Goal: Task Accomplishment & Management: Use online tool/utility

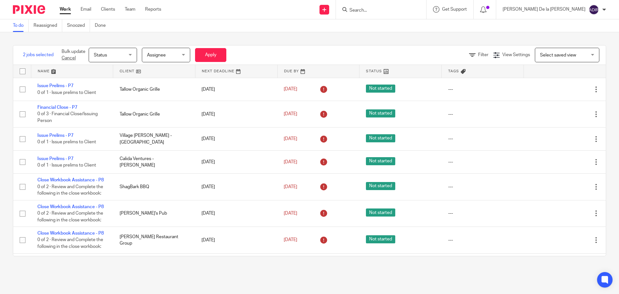
scroll to position [5, 0]
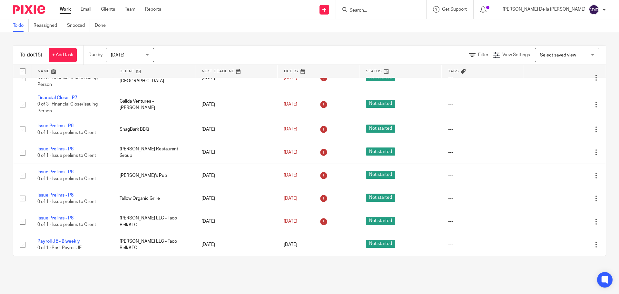
scroll to position [218, 0]
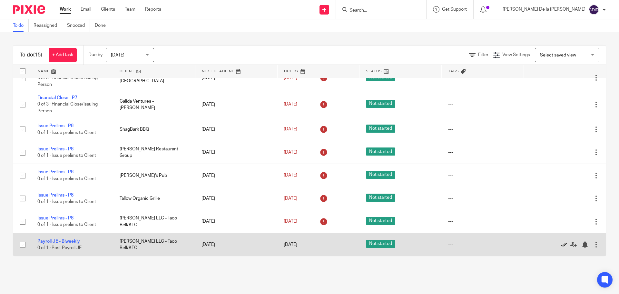
click at [560, 245] on icon at bounding box center [563, 244] width 6 height 6
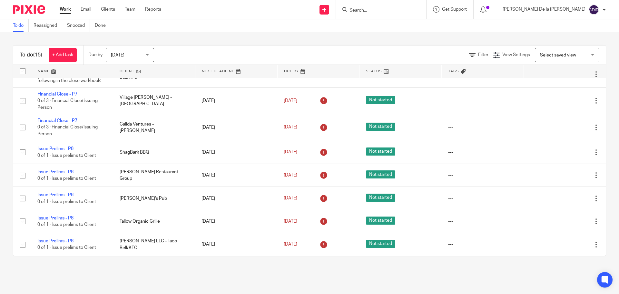
scroll to position [195, 0]
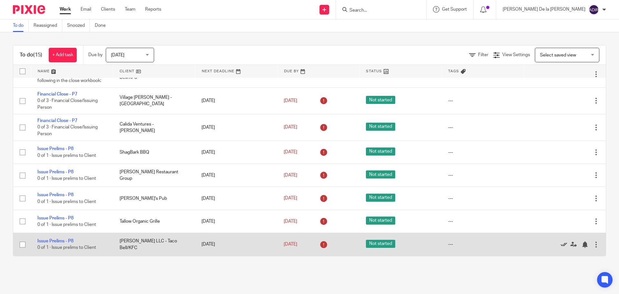
click at [560, 243] on icon at bounding box center [563, 244] width 6 height 6
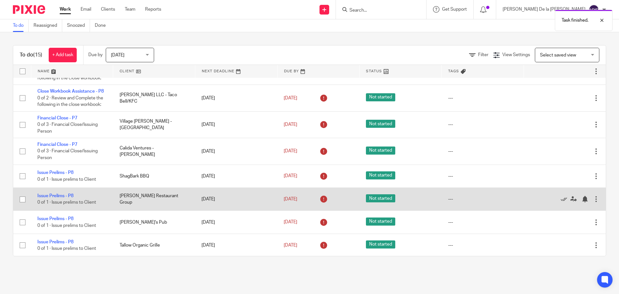
scroll to position [108, 0]
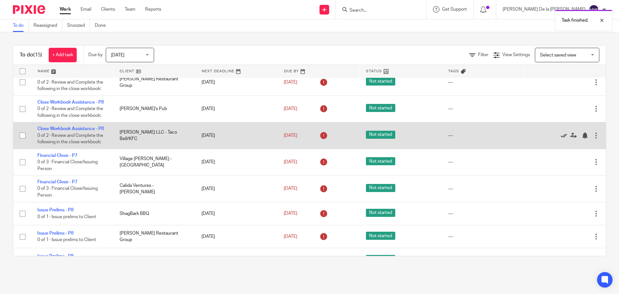
click at [560, 139] on icon at bounding box center [563, 135] width 6 height 6
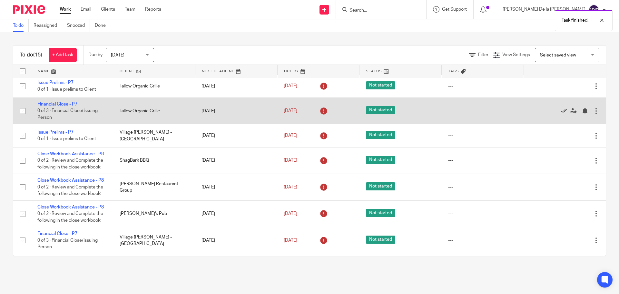
scroll to position [0, 0]
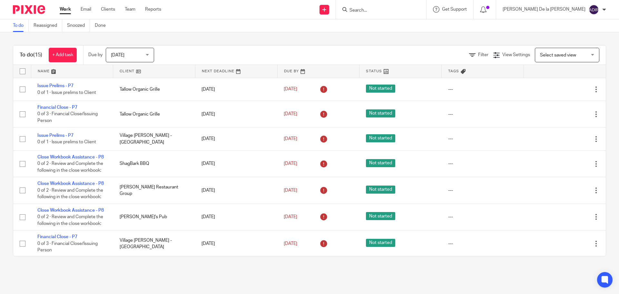
click at [338, 34] on div "To do (15) + Add task Due by [DATE] [DATE] [DATE] [DATE] This week Next week Th…" at bounding box center [309, 150] width 619 height 237
